Goal: Information Seeking & Learning: Learn about a topic

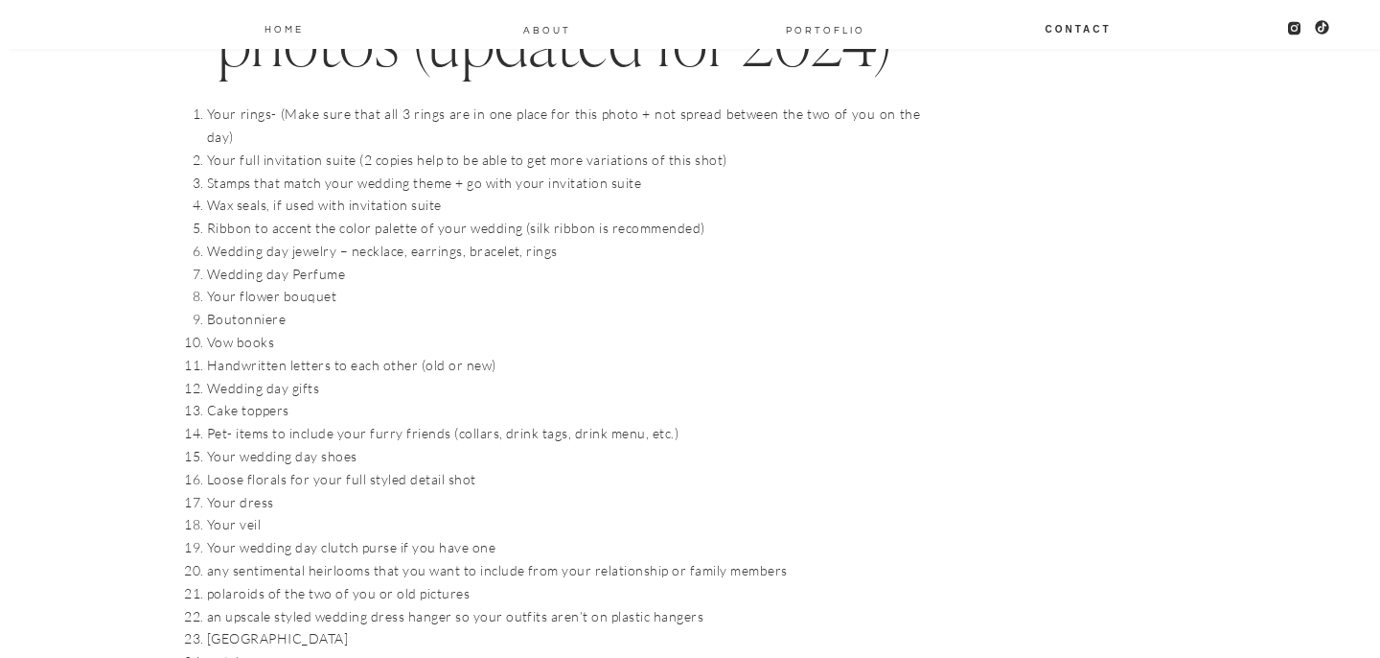
scroll to position [2108, 0]
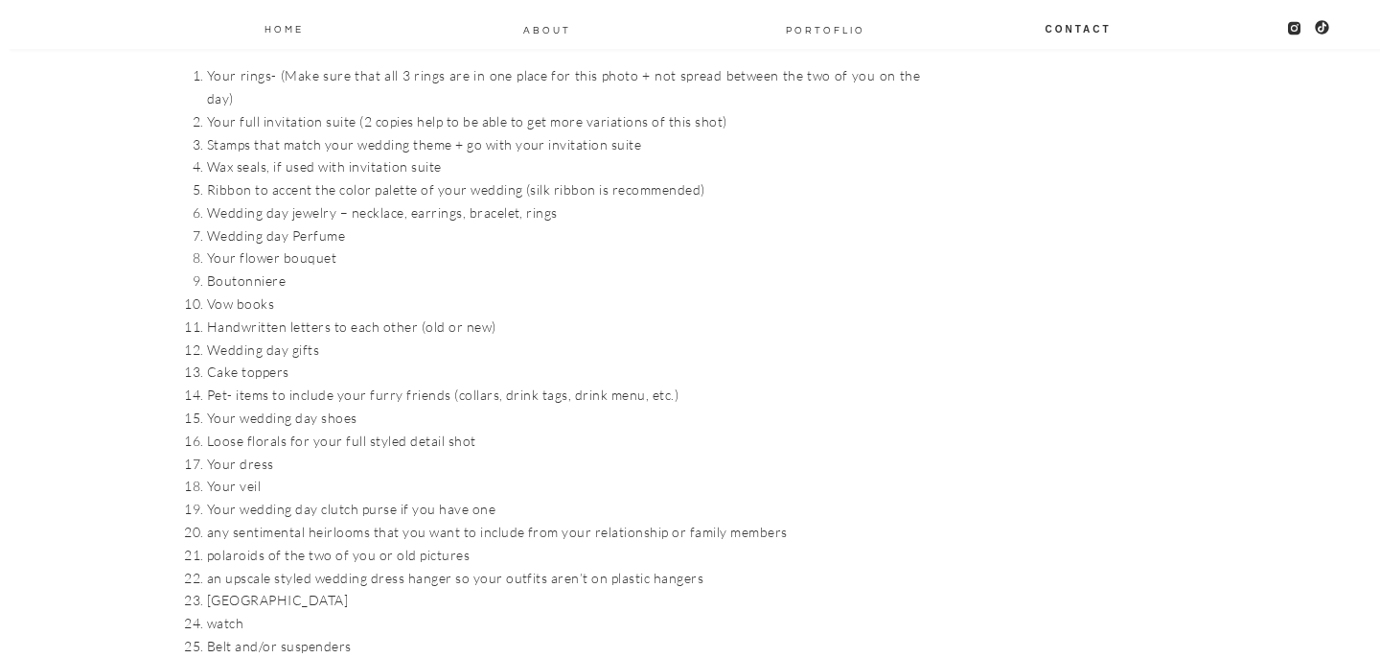
click at [413, 178] on li "Ribbon to accent the color palette of your wedding (silk ribbon is recommended)" at bounding box center [563, 189] width 713 height 23
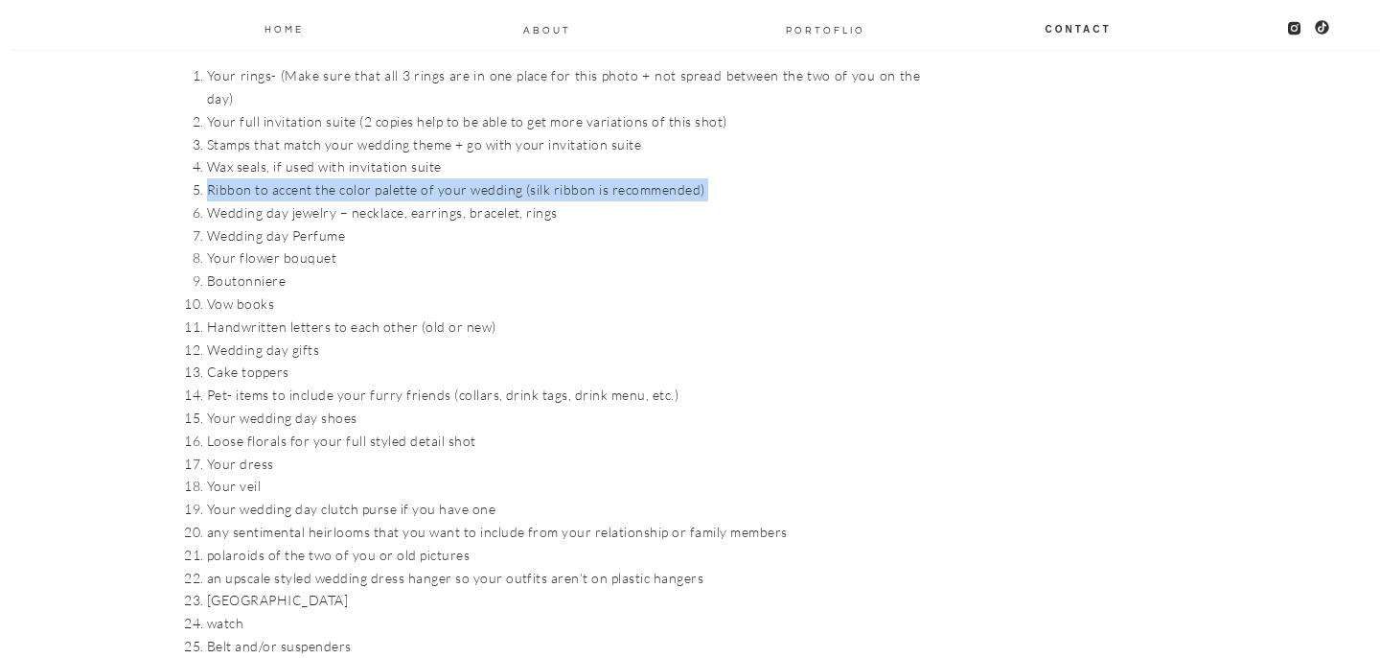
click at [413, 178] on li "Ribbon to accent the color palette of your wedding (silk ribbon is recommended)" at bounding box center [563, 189] width 713 height 23
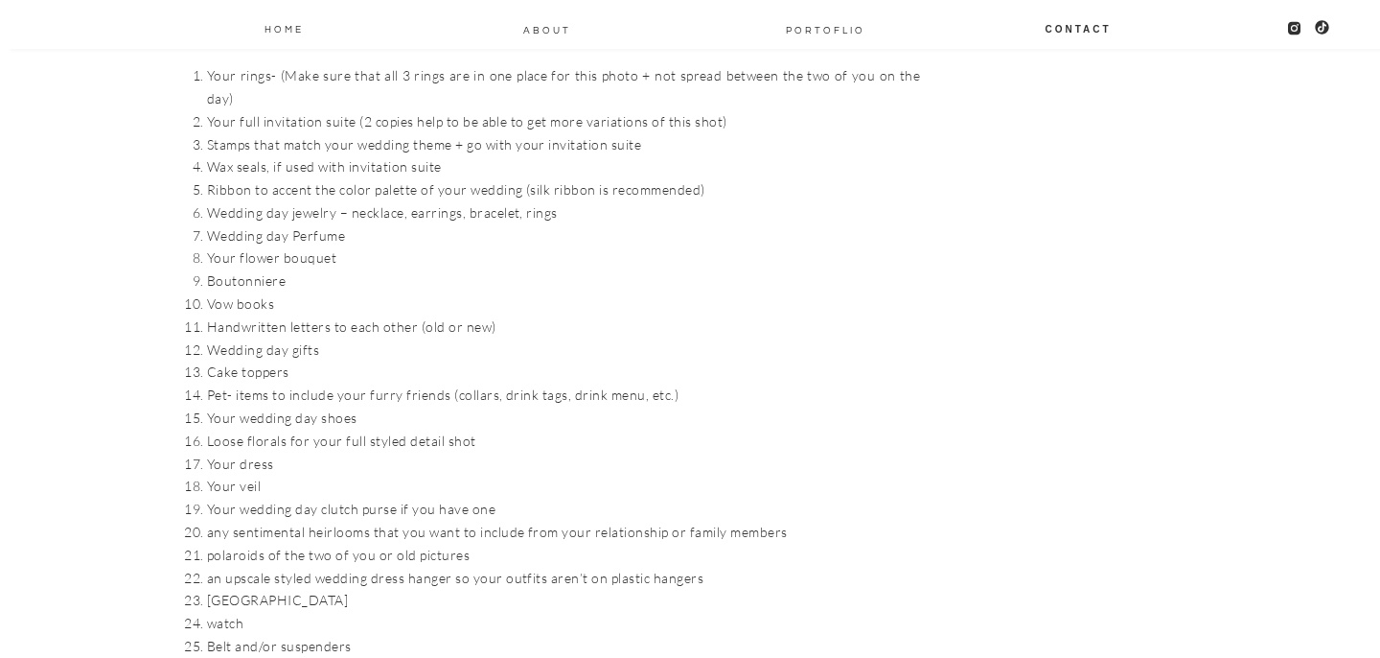
click at [406, 201] on li "Wedding day jewelry – necklace, earrings, bracelet, rings" at bounding box center [563, 212] width 713 height 23
click at [318, 224] on li "Wedding day Perfume" at bounding box center [563, 235] width 713 height 23
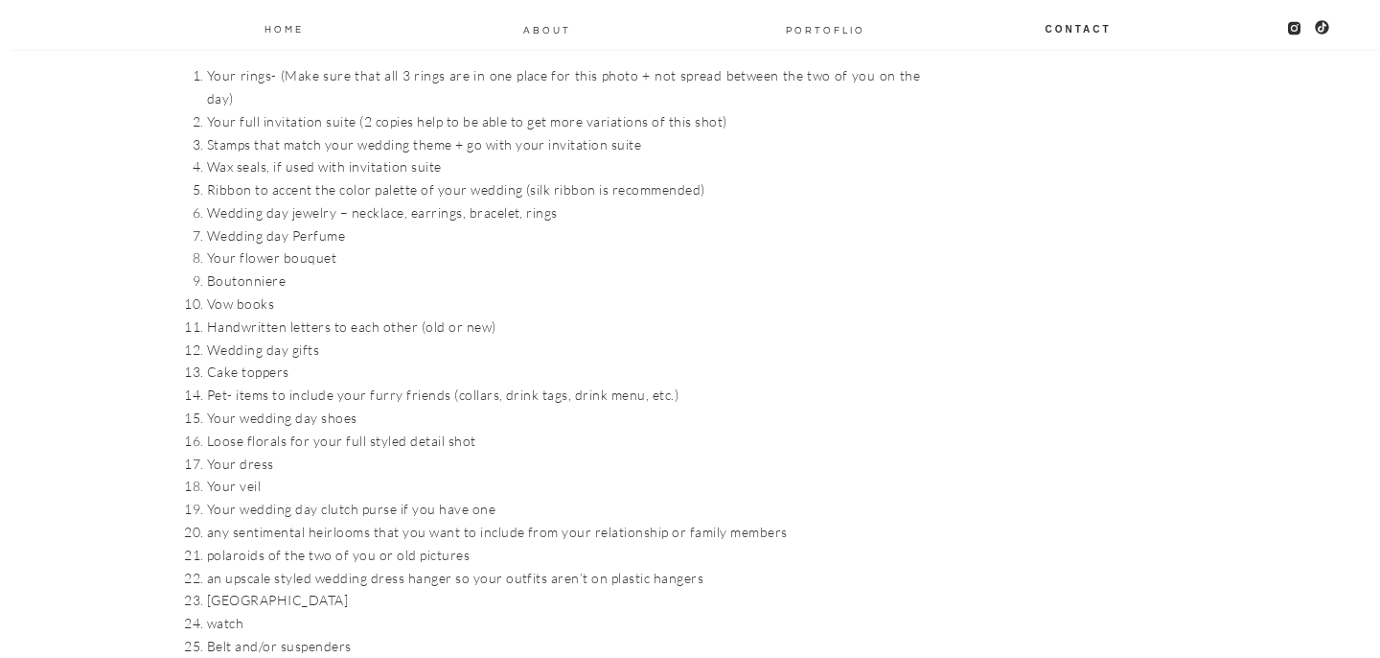
click at [318, 224] on li "Wedding day Perfume" at bounding box center [563, 235] width 713 height 23
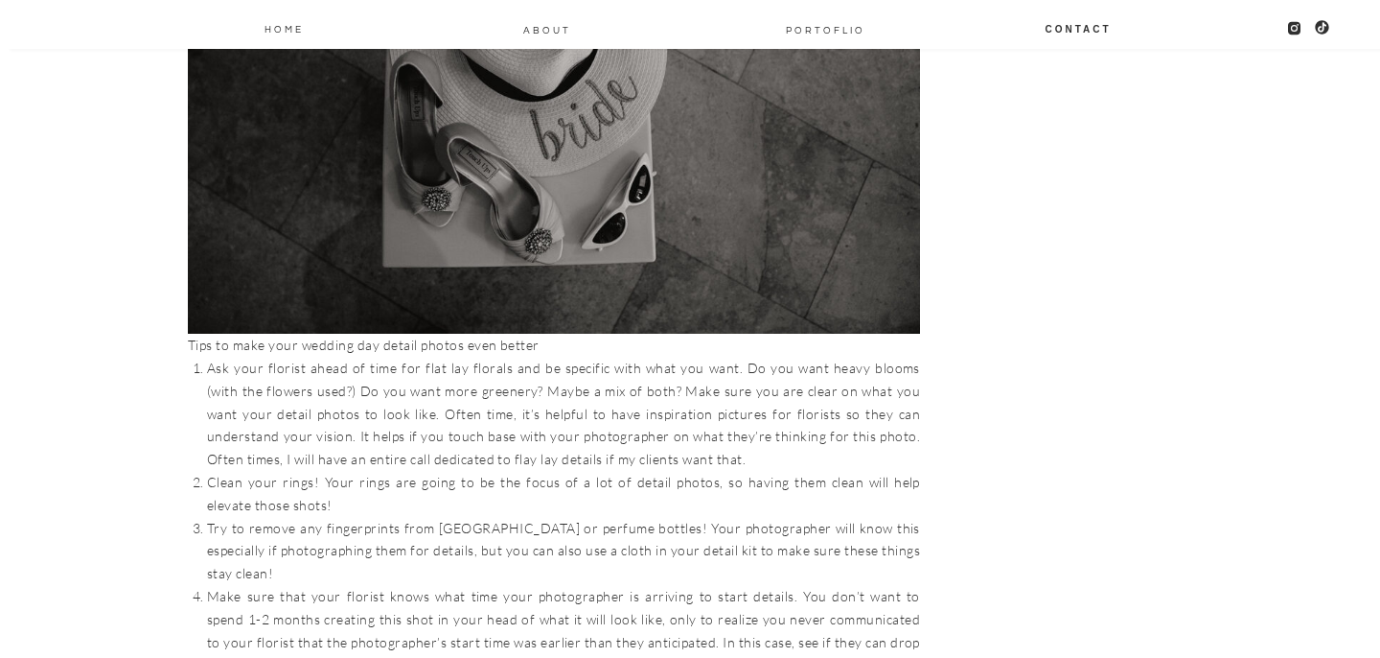
scroll to position [4990, 0]
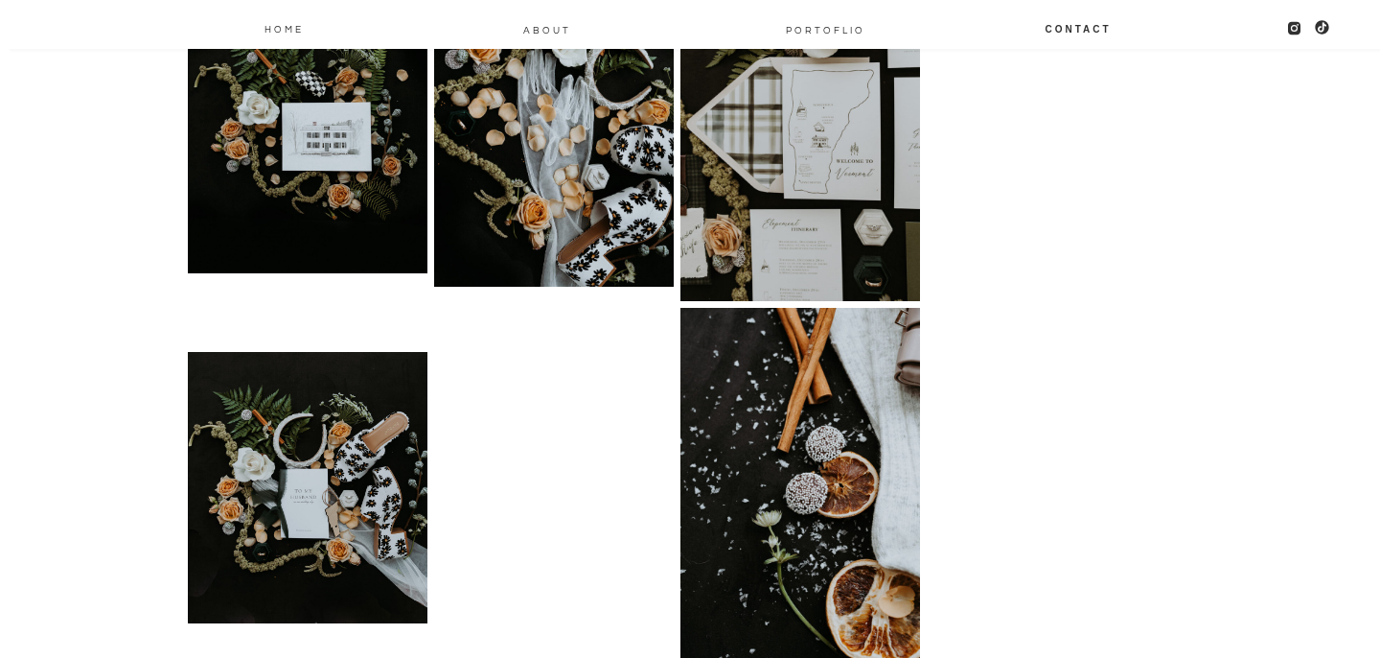
scroll to position [5840, 0]
